Goal: Find specific page/section: Find specific page/section

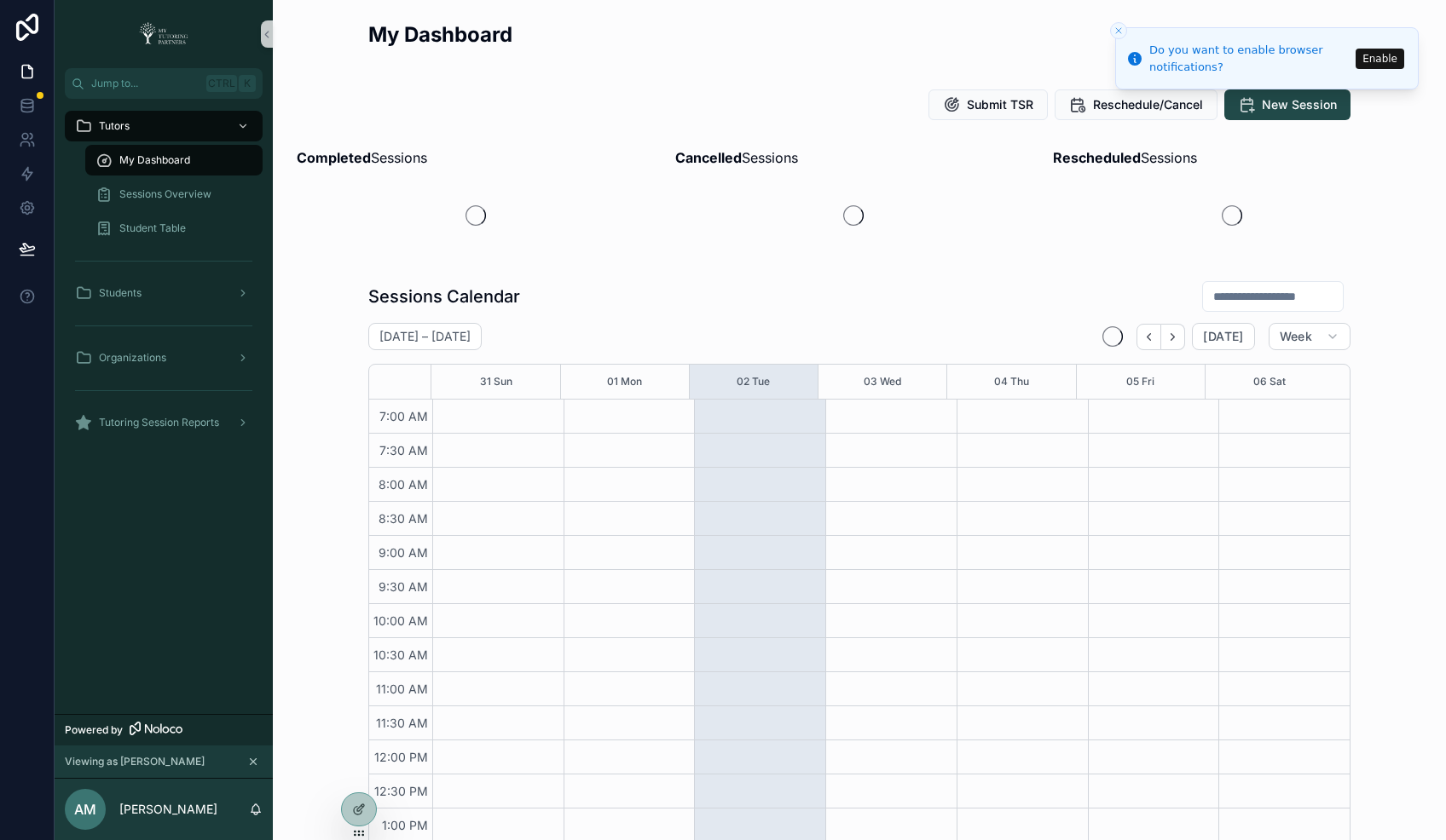
scroll to position [375, 0]
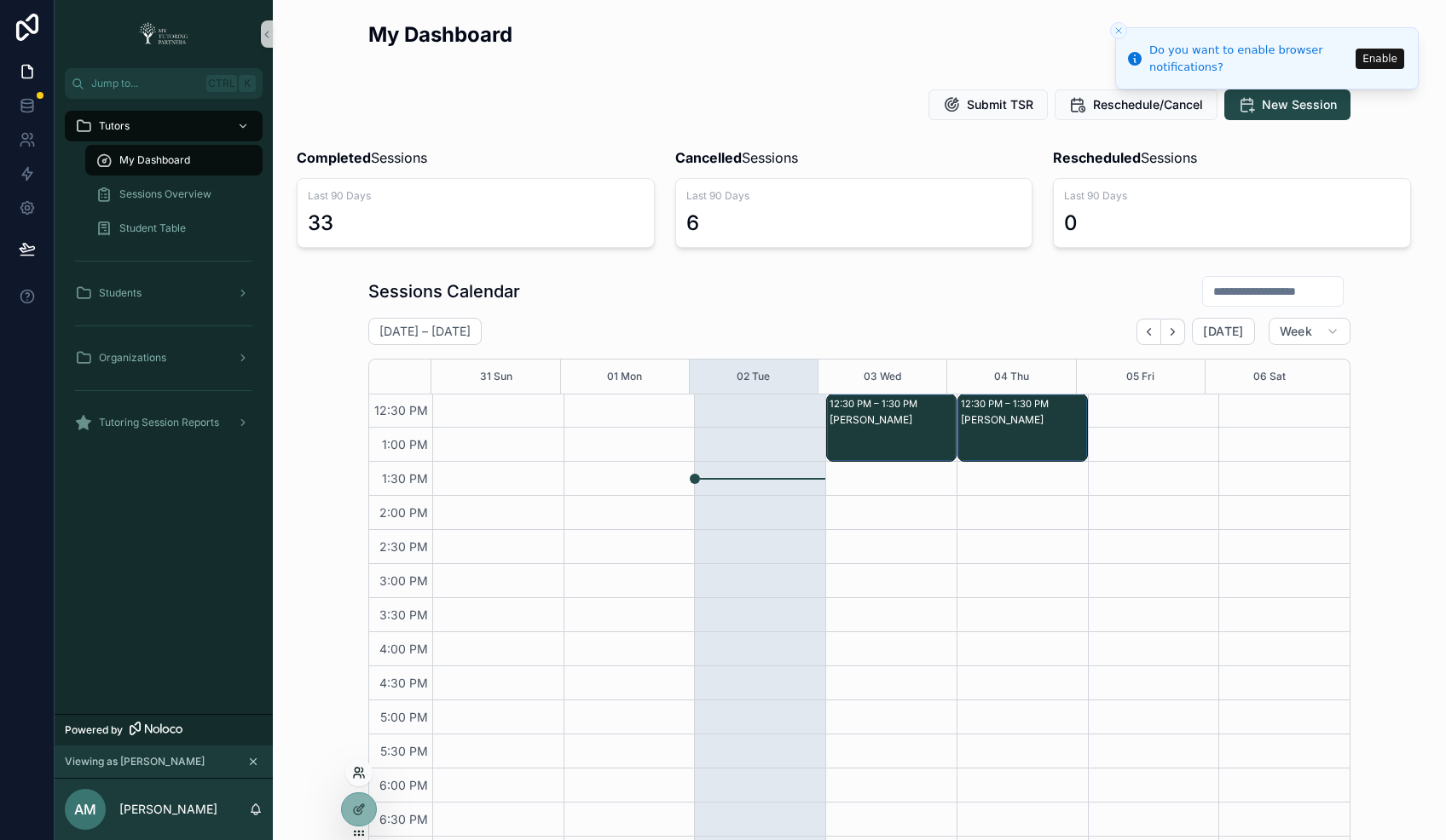
click at [359, 776] on icon at bounding box center [359, 773] width 14 height 14
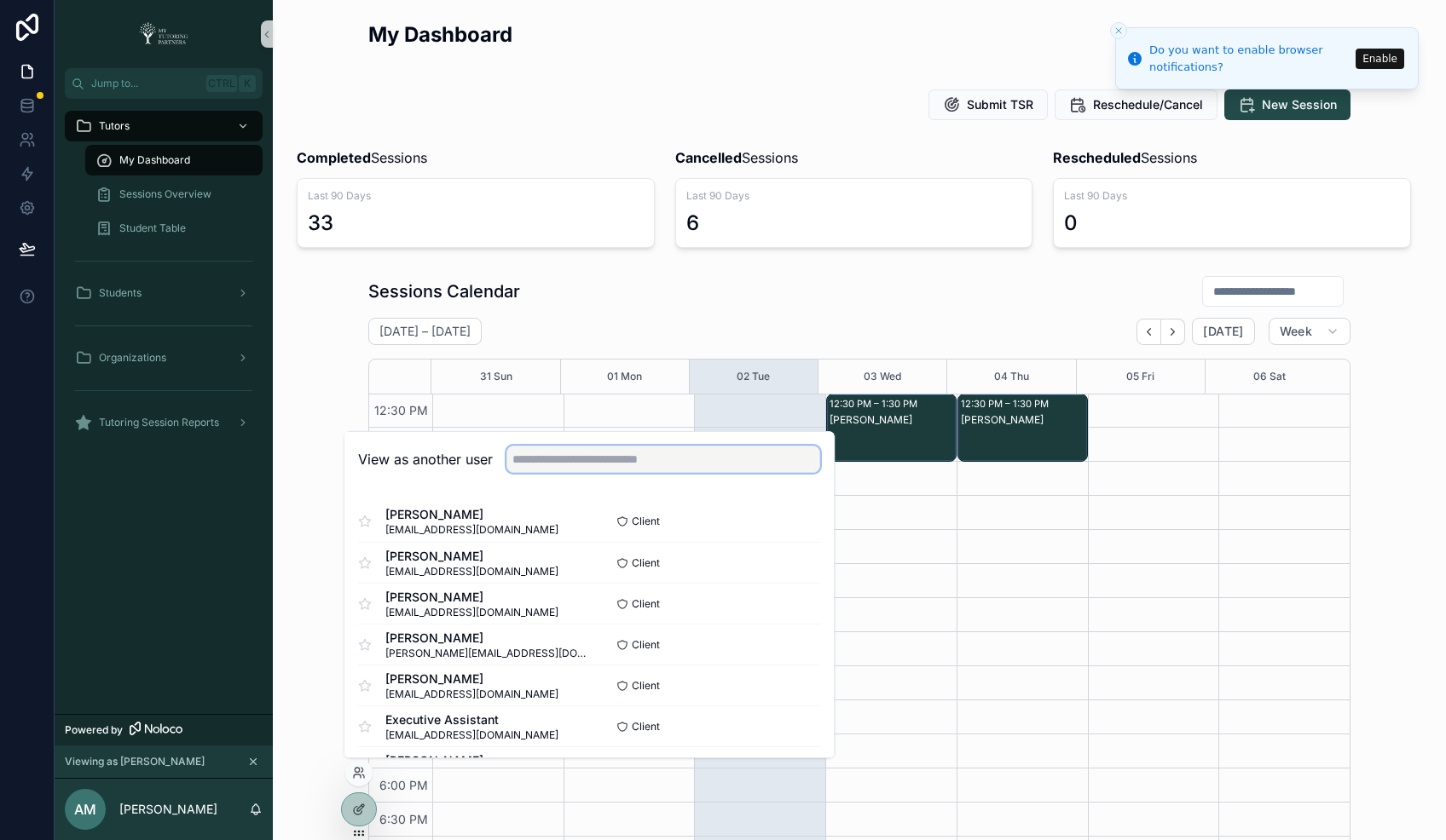
click at [550, 461] on input "text" at bounding box center [663, 460] width 314 height 28
paste input "**********"
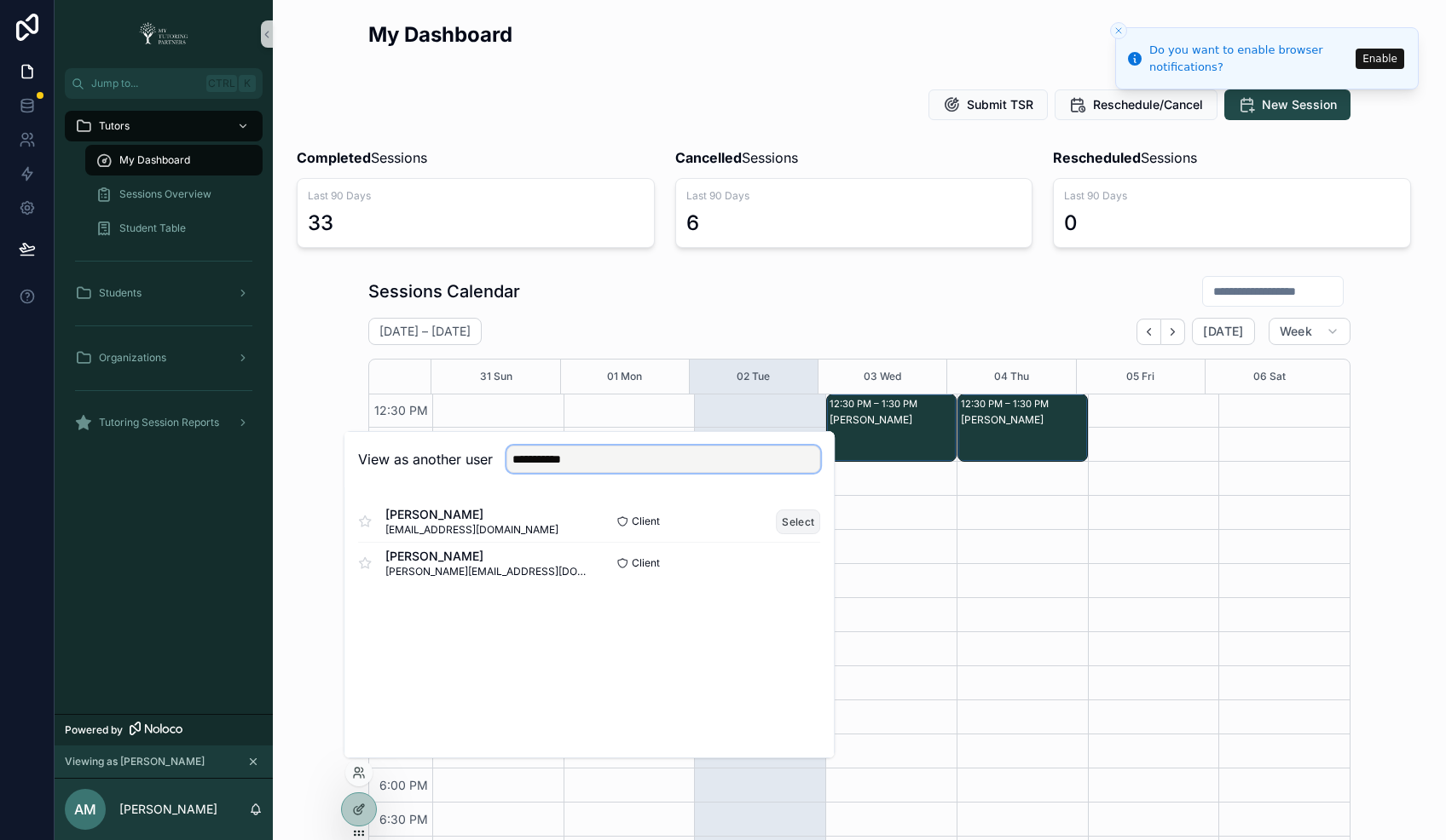
type input "**********"
click at [796, 515] on button "Select" at bounding box center [798, 521] width 45 height 25
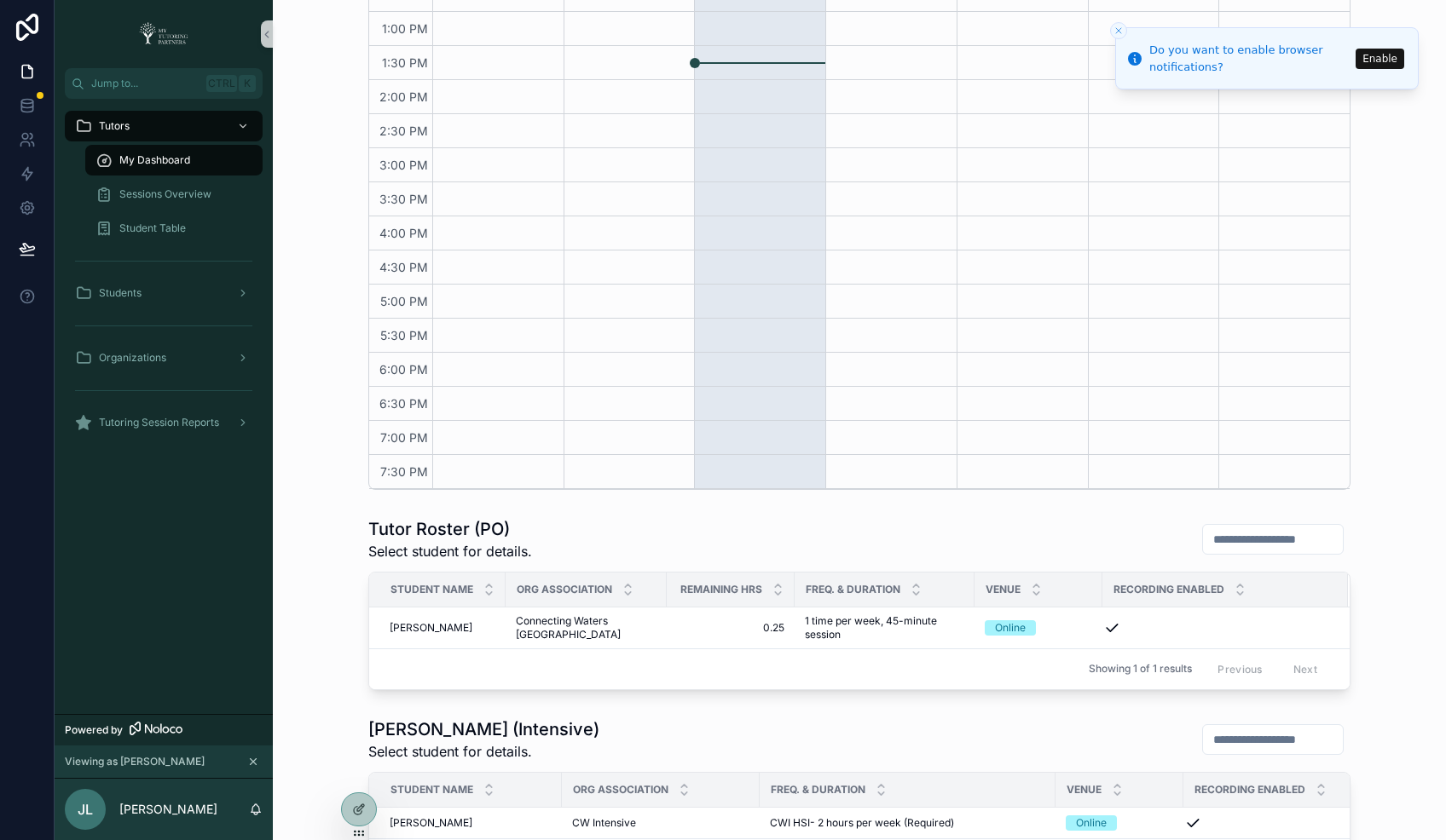
scroll to position [568, 0]
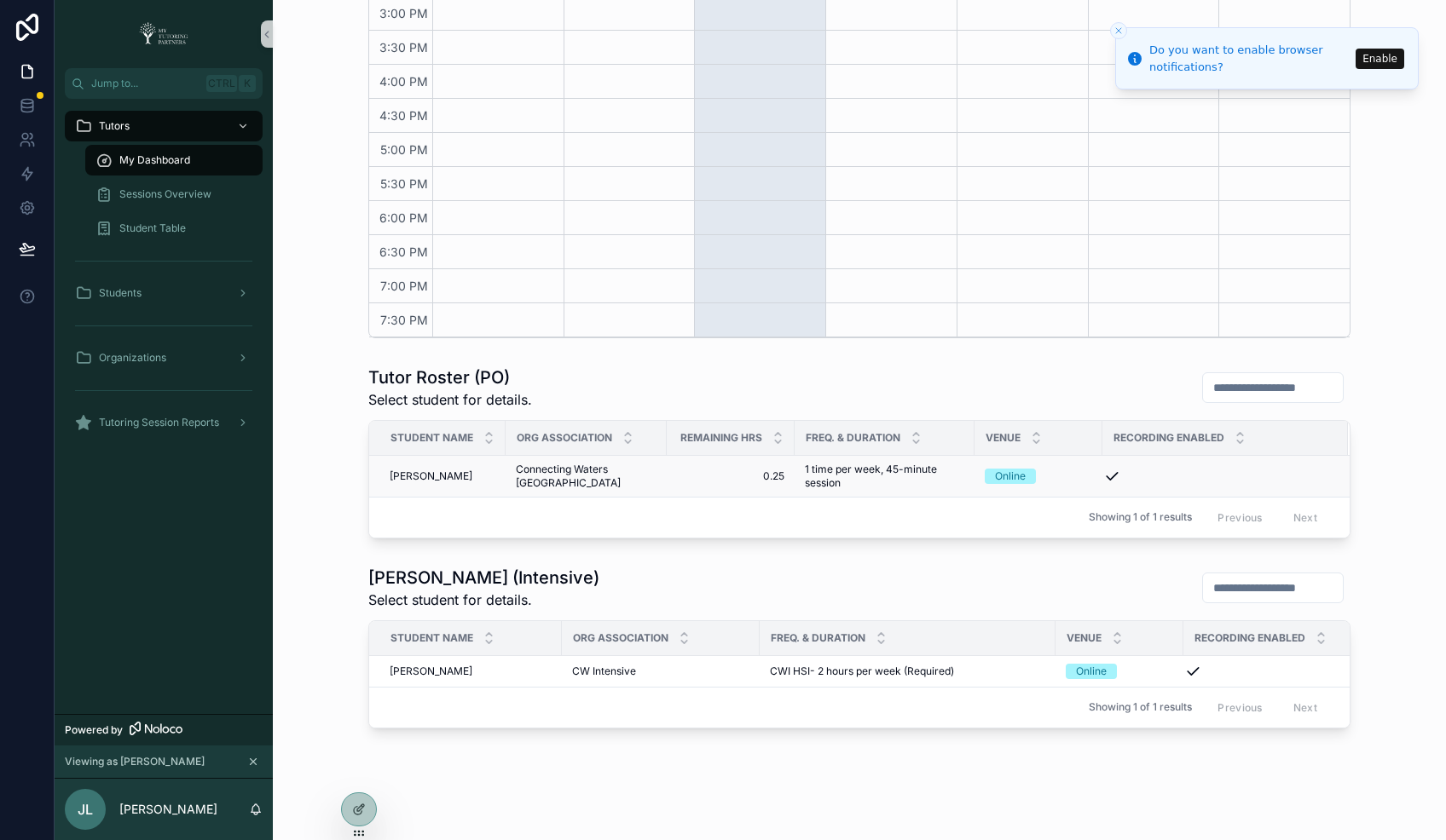
click at [389, 477] on span "[PERSON_NAME]" at bounding box center [430, 476] width 82 height 14
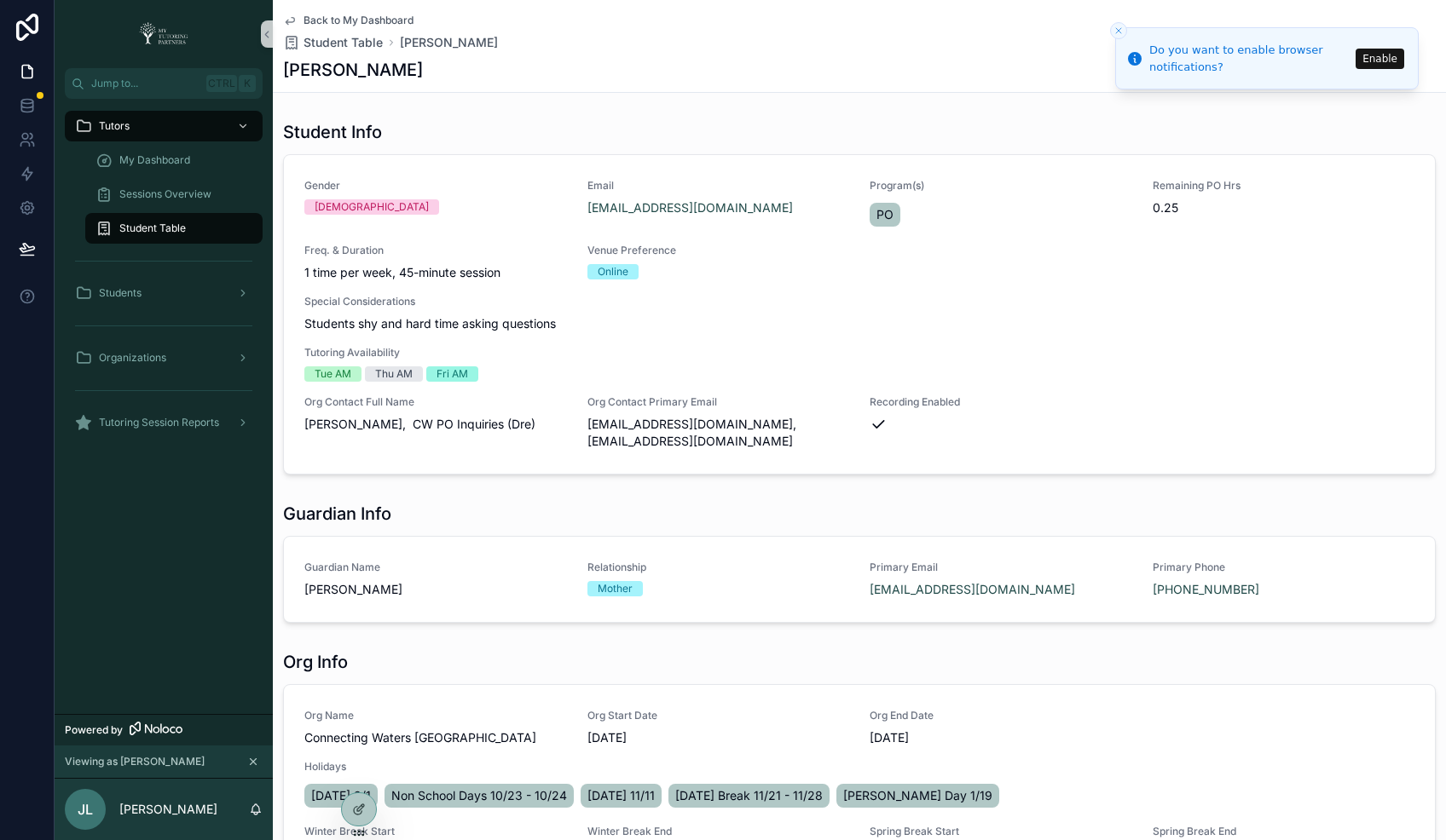
drag, startPoint x: 283, startPoint y: 68, endPoint x: 419, endPoint y: 61, distance: 136.2
click at [419, 61] on div "[PERSON_NAME]" at bounding box center [859, 69] width 1153 height 24
copy h1 "[PERSON_NAME]"
